Goal: Obtain resource: Obtain resource

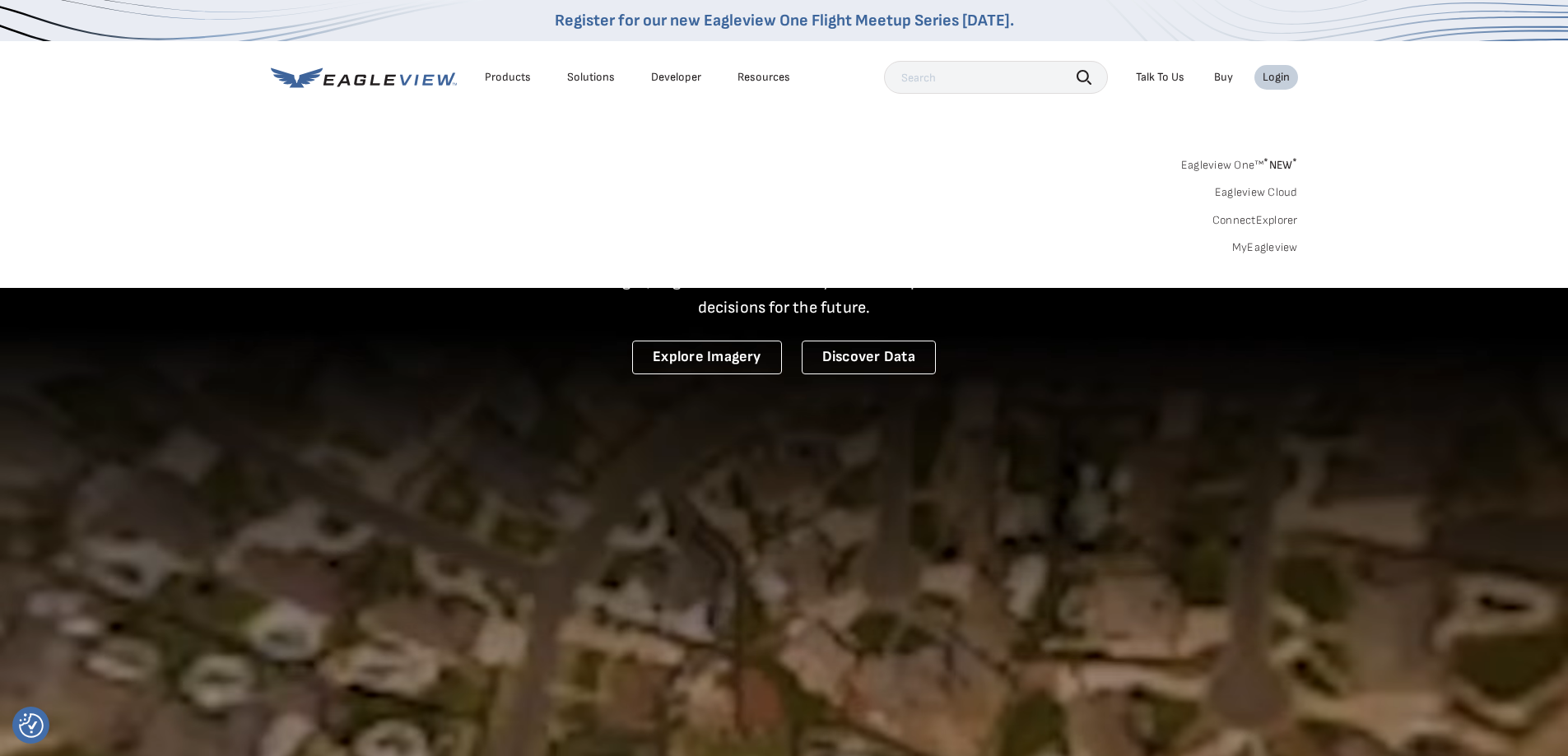
click at [1282, 244] on link "MyEagleview" at bounding box center [1265, 247] width 66 height 15
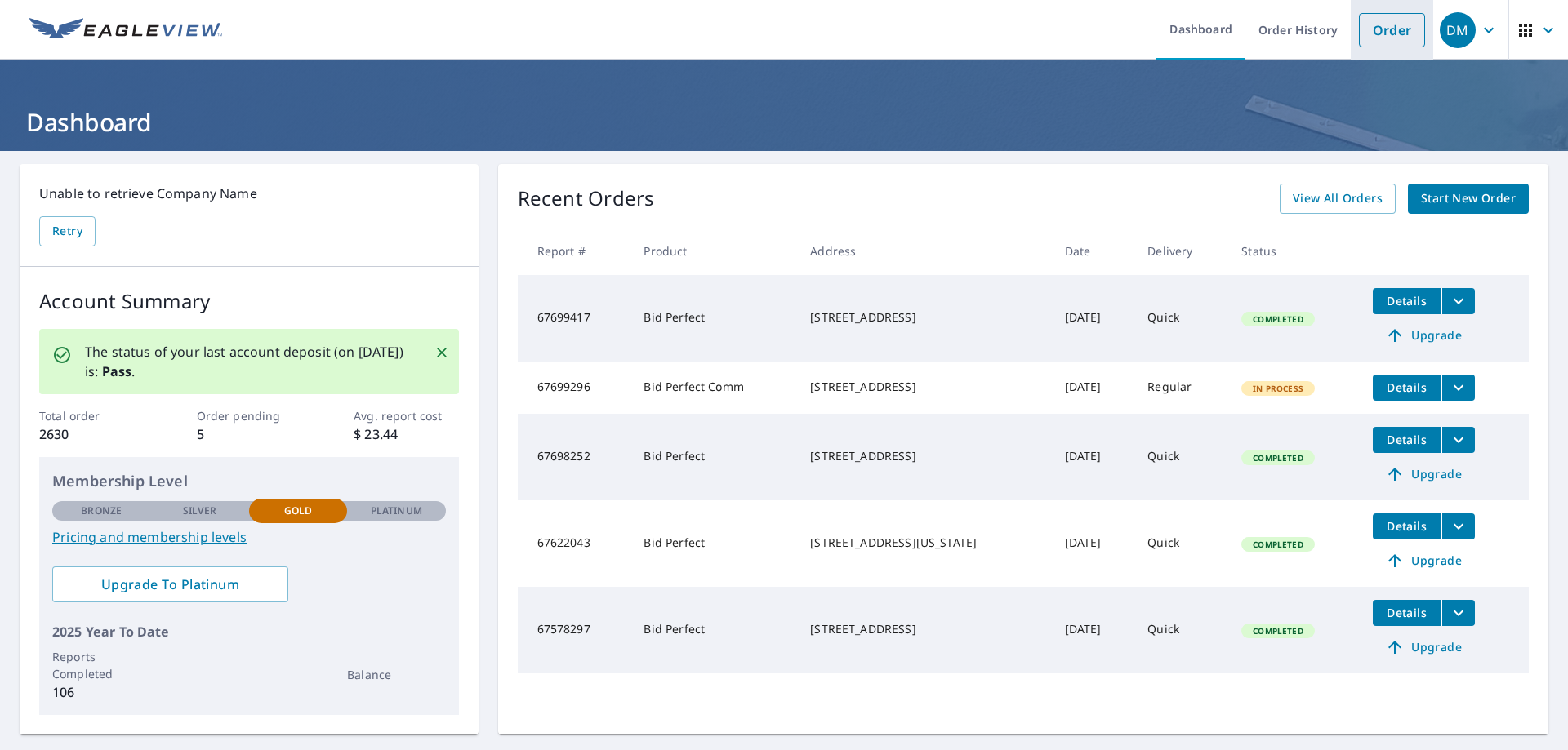
click at [1381, 28] on link "Order" at bounding box center [1391, 30] width 66 height 35
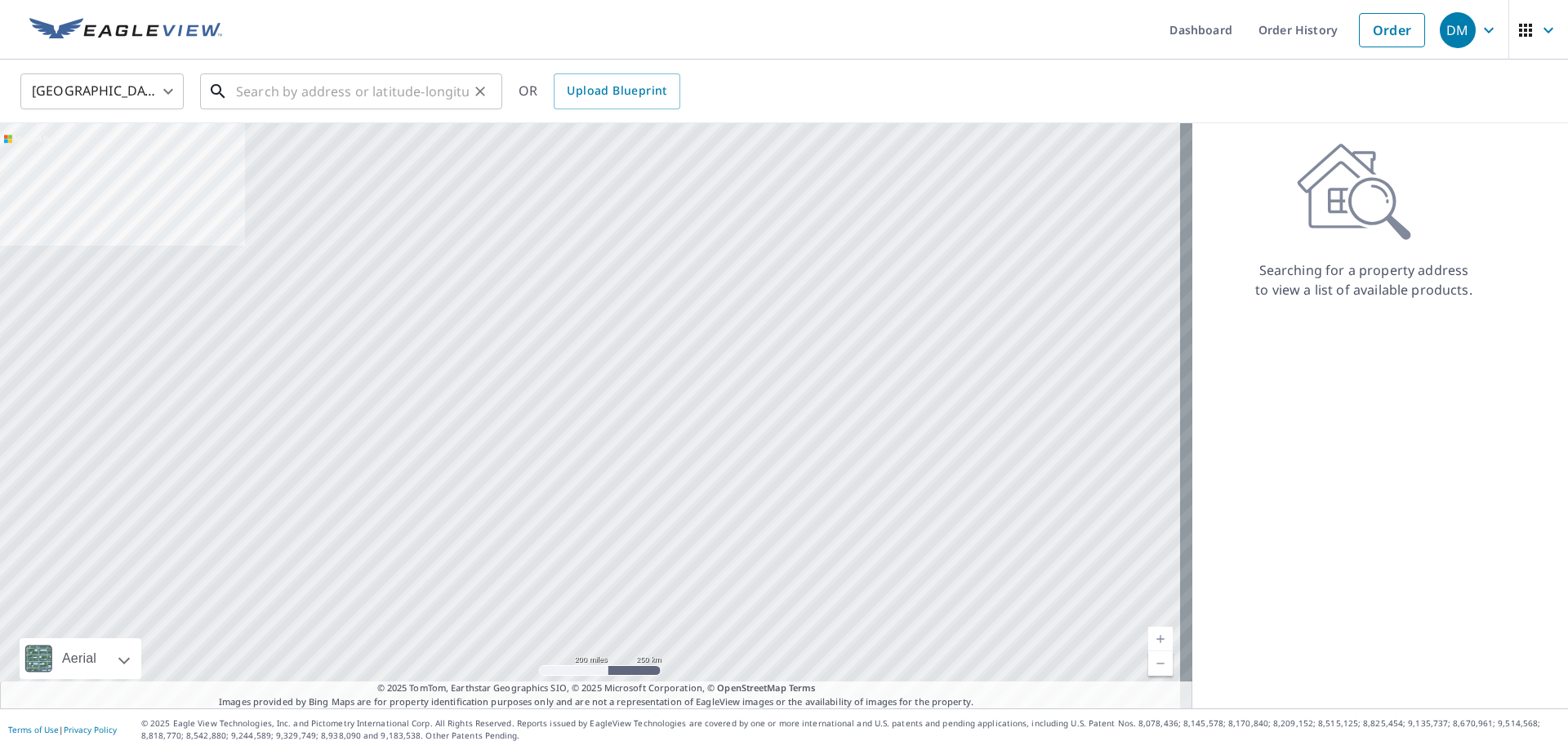
click at [274, 98] on input "text" at bounding box center [352, 91] width 232 height 46
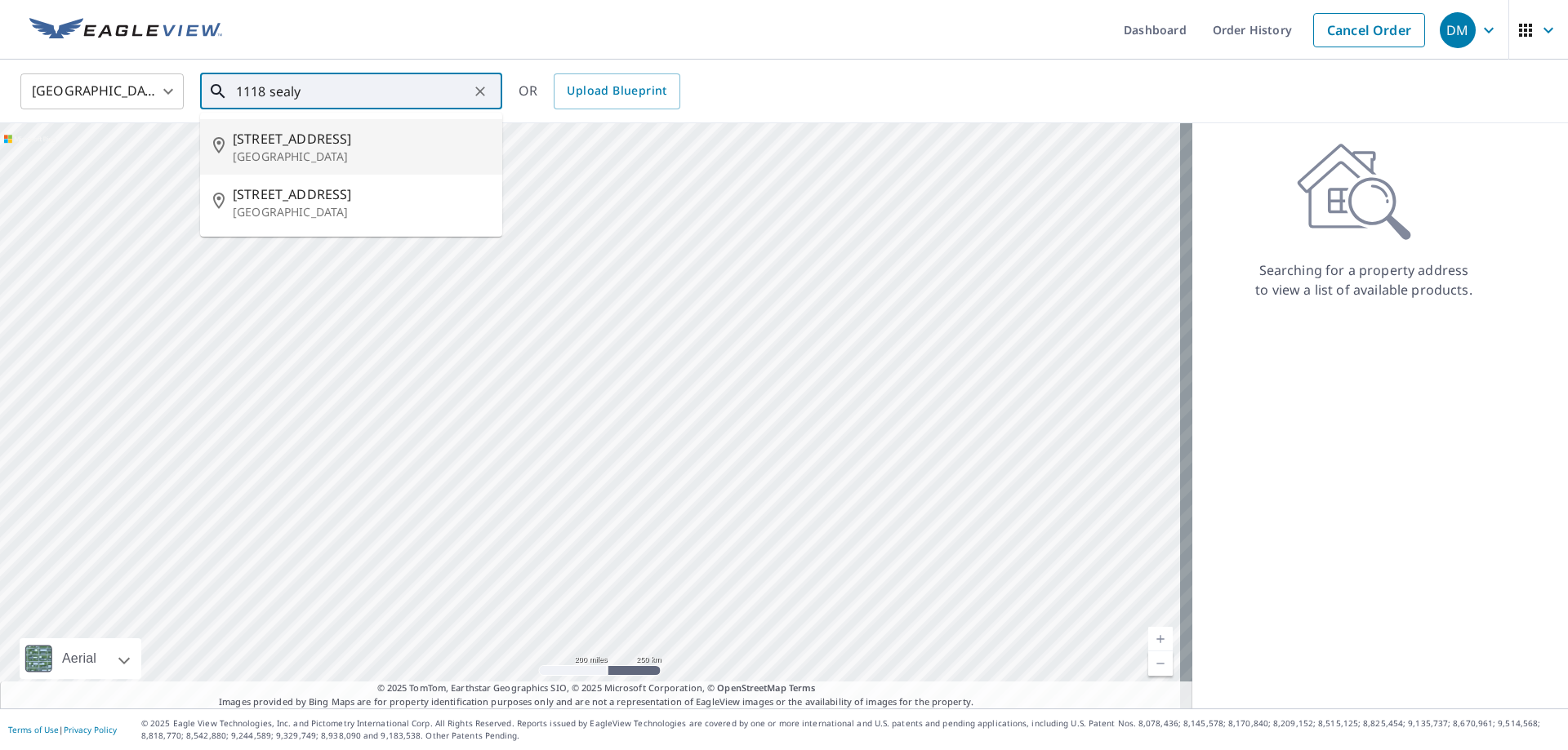
click at [288, 142] on span "[STREET_ADDRESS]" at bounding box center [360, 139] width 256 height 20
type input "[STREET_ADDRESS]"
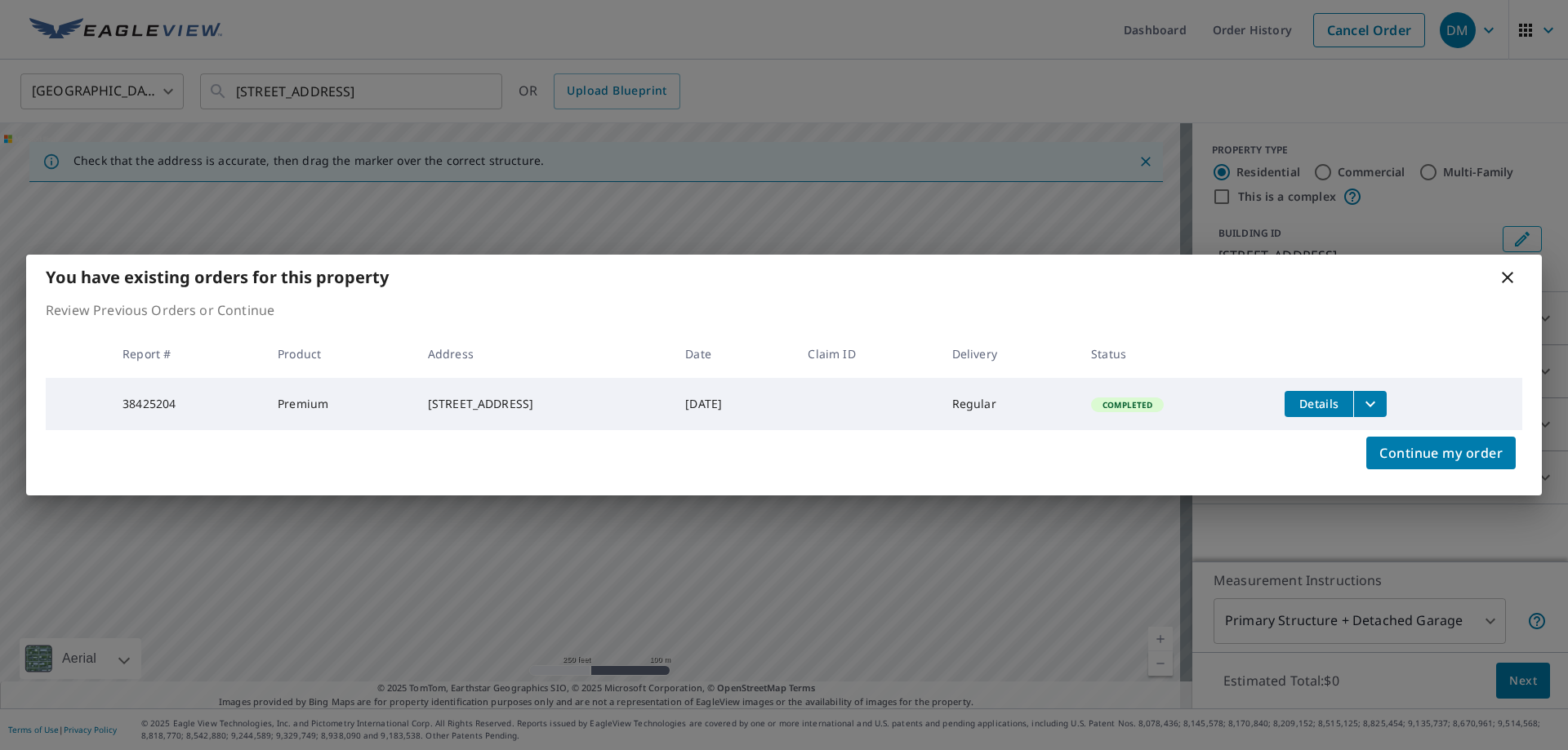
click at [1380, 404] on icon "filesDropdownBtn-38425204" at bounding box center [1370, 405] width 20 height 20
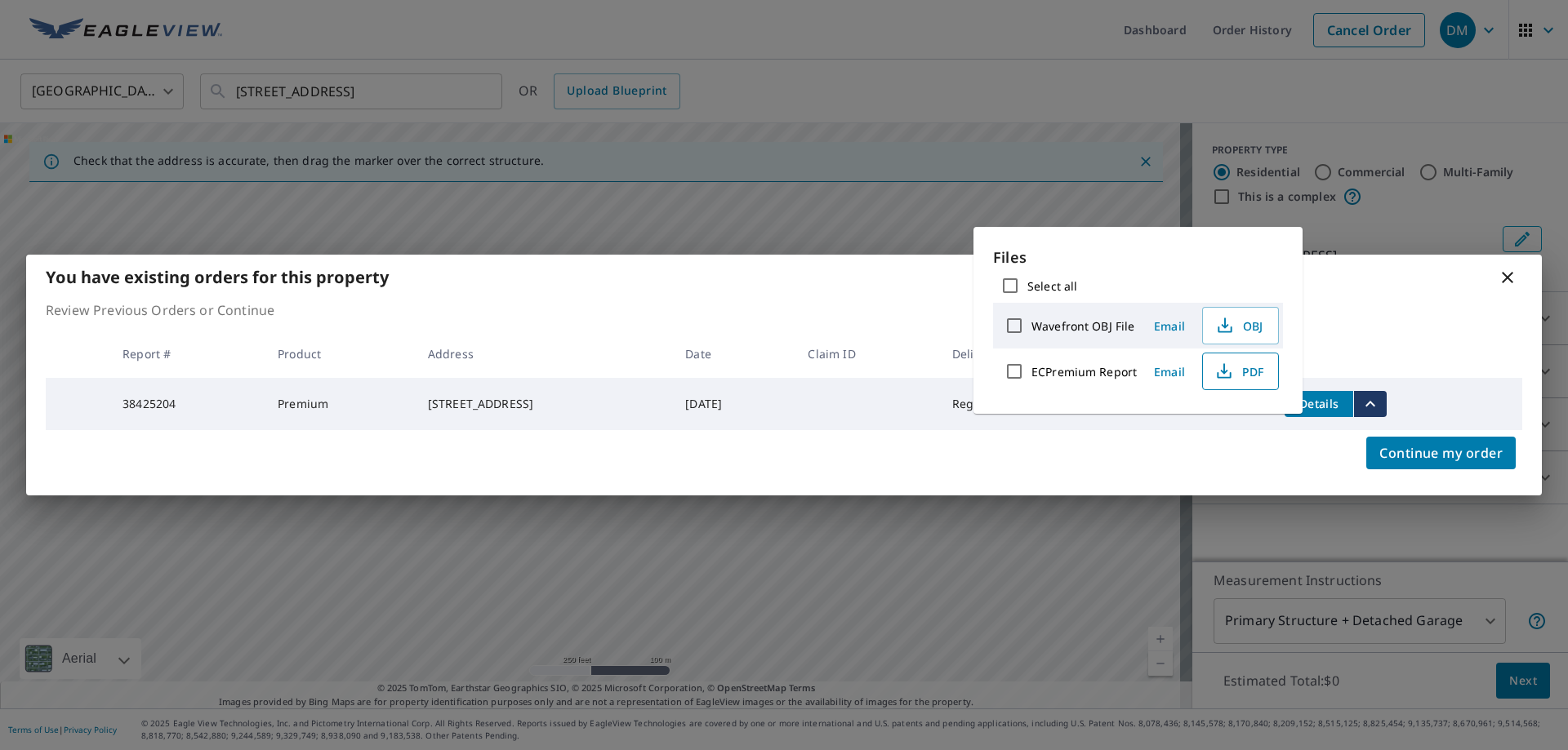
click at [1238, 366] on span "PDF" at bounding box center [1239, 372] width 52 height 20
